Goal: Transaction & Acquisition: Purchase product/service

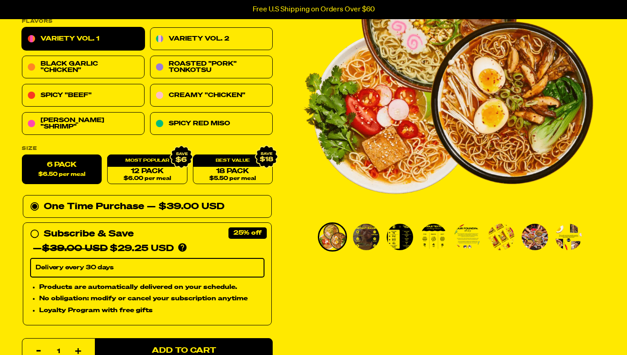
scroll to position [141, 0]
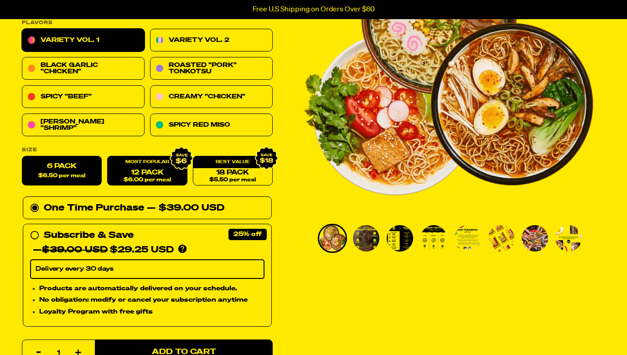
click at [164, 174] on link "12 Pack $6.00 per meal" at bounding box center [147, 171] width 80 height 30
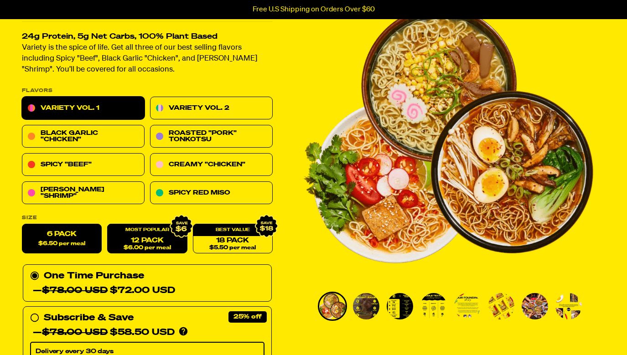
scroll to position [73, 0]
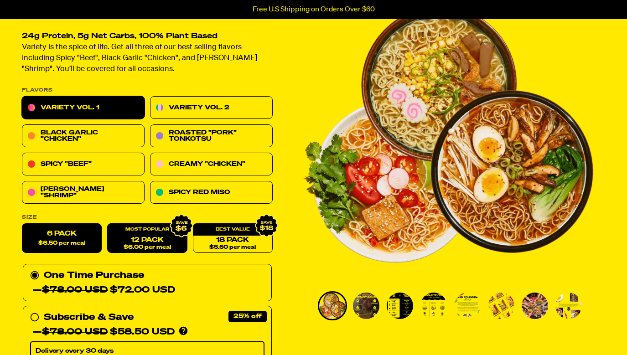
click at [79, 238] on label "6 Pack $6.50 per meal" at bounding box center [62, 239] width 80 height 30
click at [22, 224] on input "6 Pack $6.50 per meal" at bounding box center [22, 224] width 0 height 0
radio input "true"
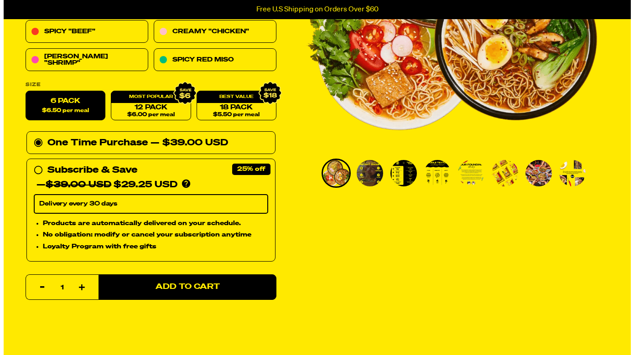
scroll to position [207, 0]
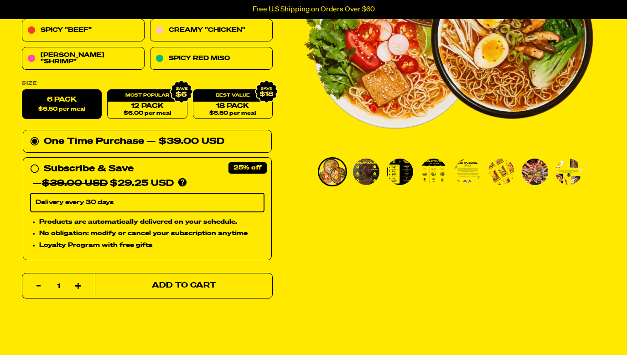
click at [259, 283] on button "Add to Cart" at bounding box center [184, 286] width 178 height 26
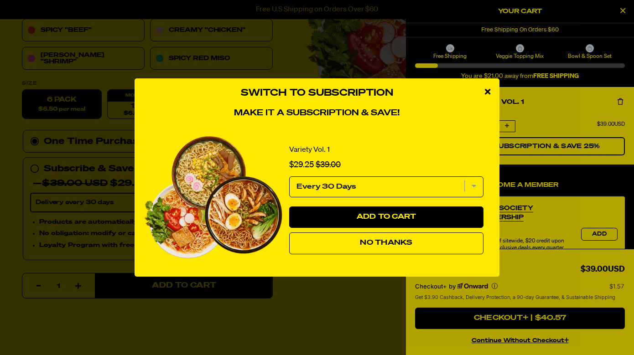
click at [368, 241] on span "No Thanks" at bounding box center [386, 242] width 52 height 7
